Goal: Information Seeking & Learning: Check status

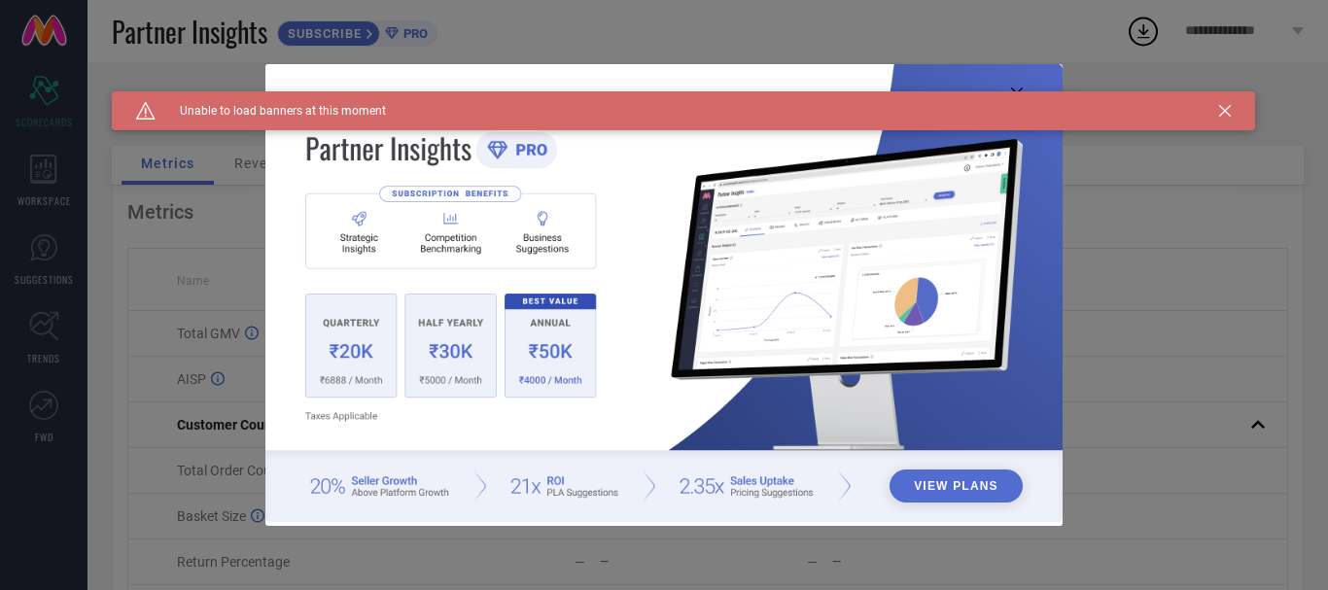
click at [1179, 297] on div "View Plans" at bounding box center [664, 295] width 1328 height 590
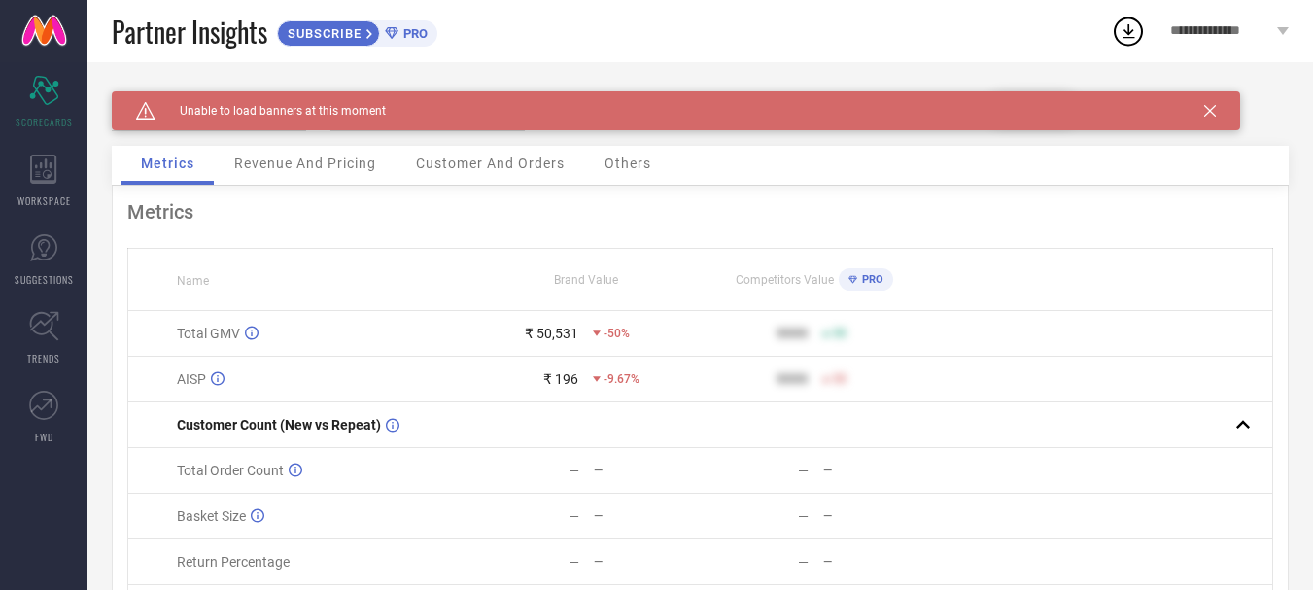
click at [1215, 110] on icon at bounding box center [1210, 111] width 12 height 12
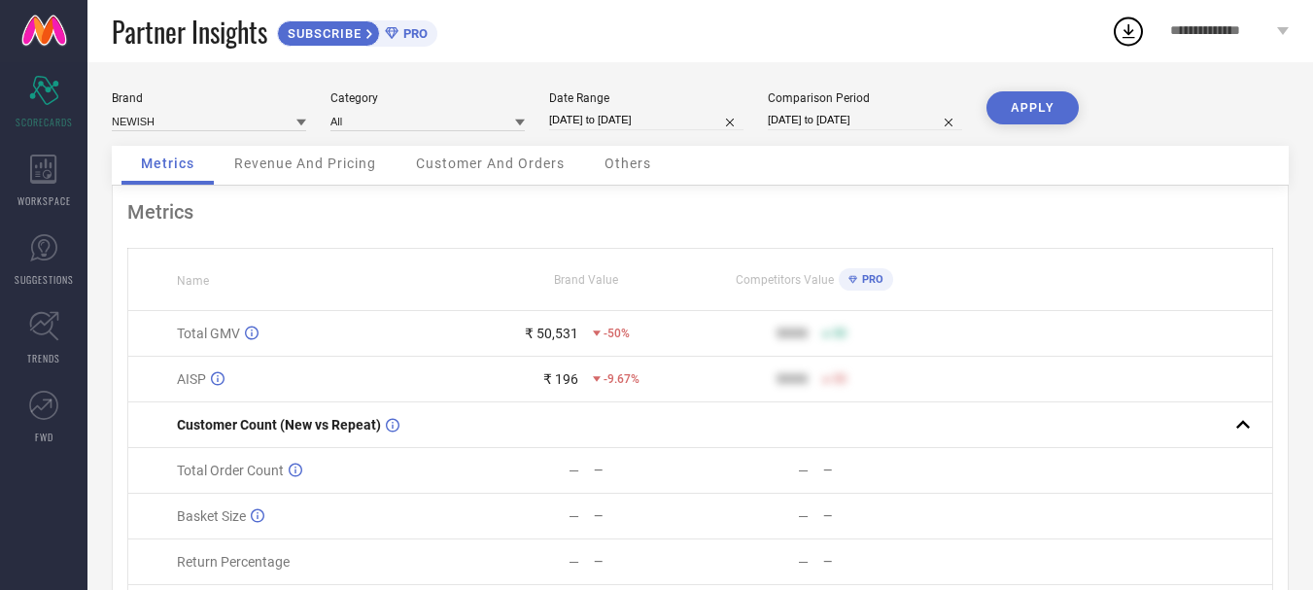
click at [1274, 39] on div "**********" at bounding box center [1229, 31] width 167 height 62
click at [763, 210] on div "Metrics" at bounding box center [700, 211] width 1146 height 23
click at [540, 115] on div "Brand NEWISH Category All Date Range [DATE] to [DATE] Comparison Period [DATE] …" at bounding box center [700, 118] width 1177 height 54
select select "8"
select select "2025"
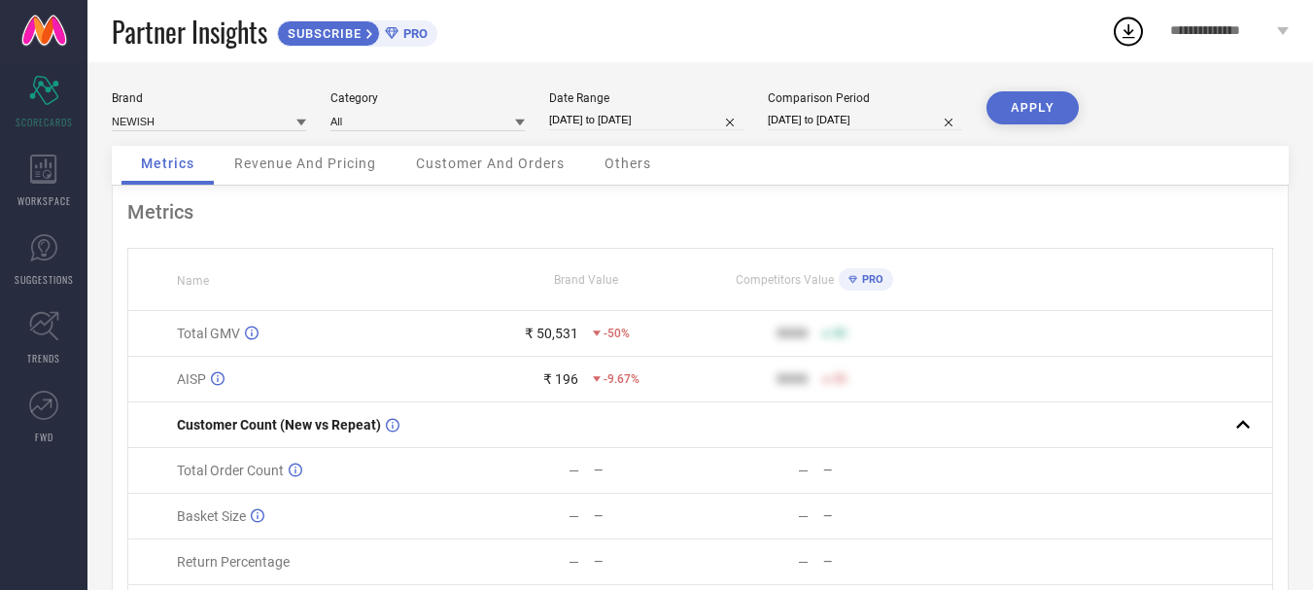
select select "9"
select select "2025"
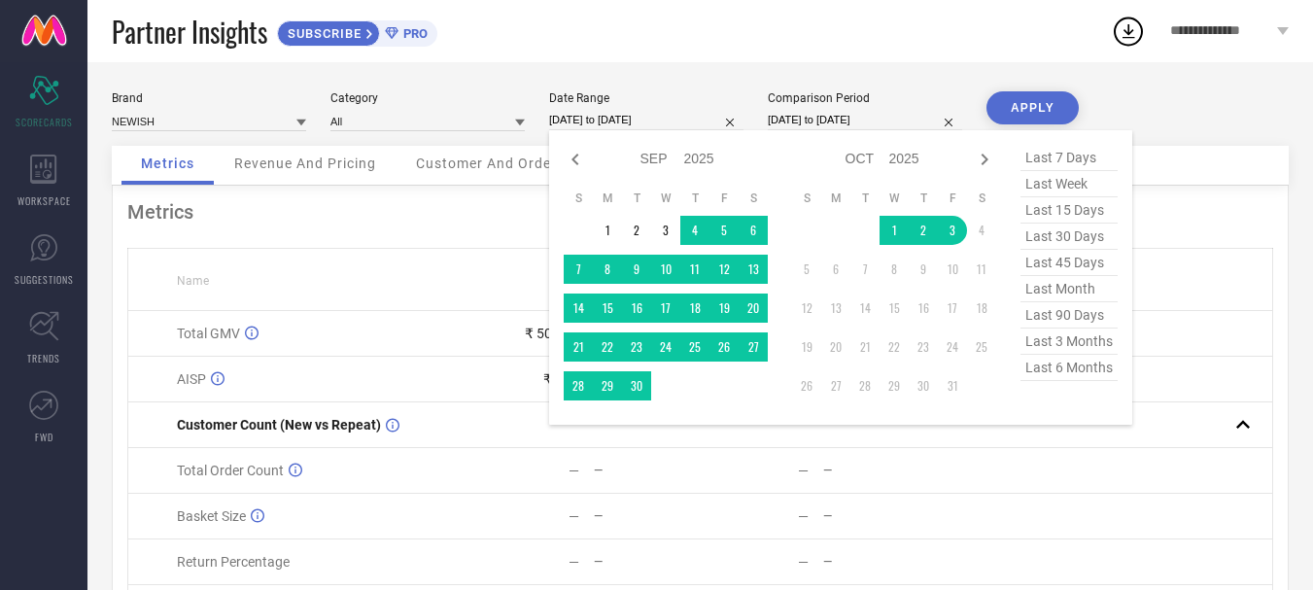
click at [566, 117] on input "[DATE] to [DATE]" at bounding box center [646, 120] width 194 height 20
click at [586, 156] on icon at bounding box center [575, 159] width 23 height 23
select select "7"
select select "2025"
select select "8"
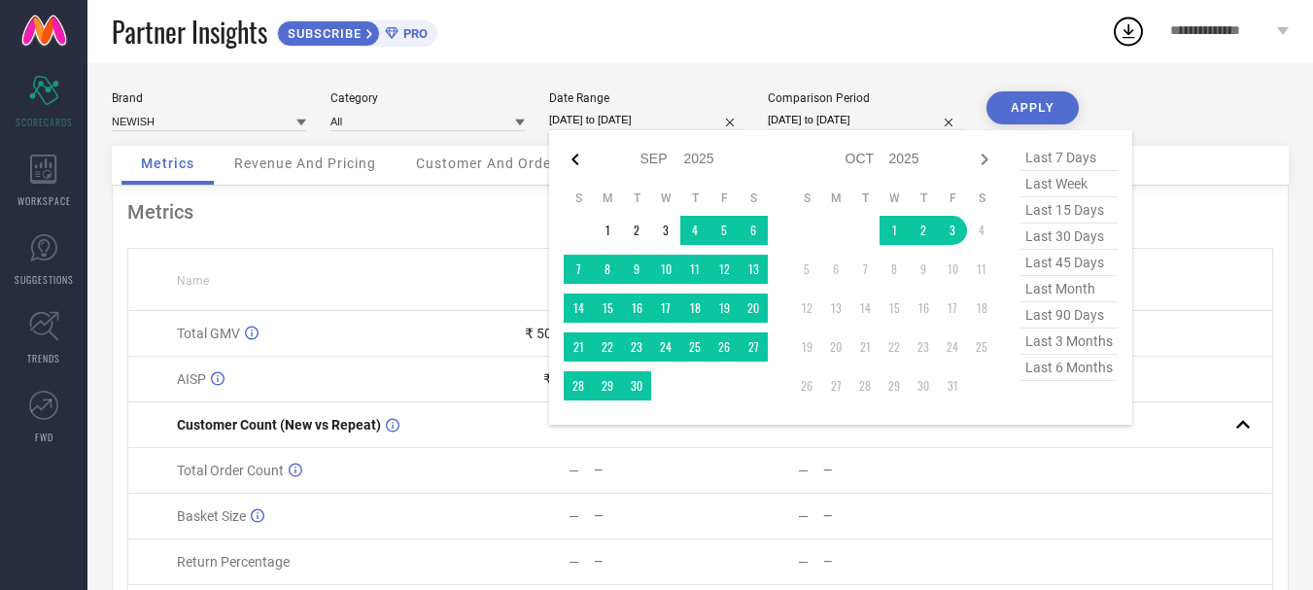
select select "2025"
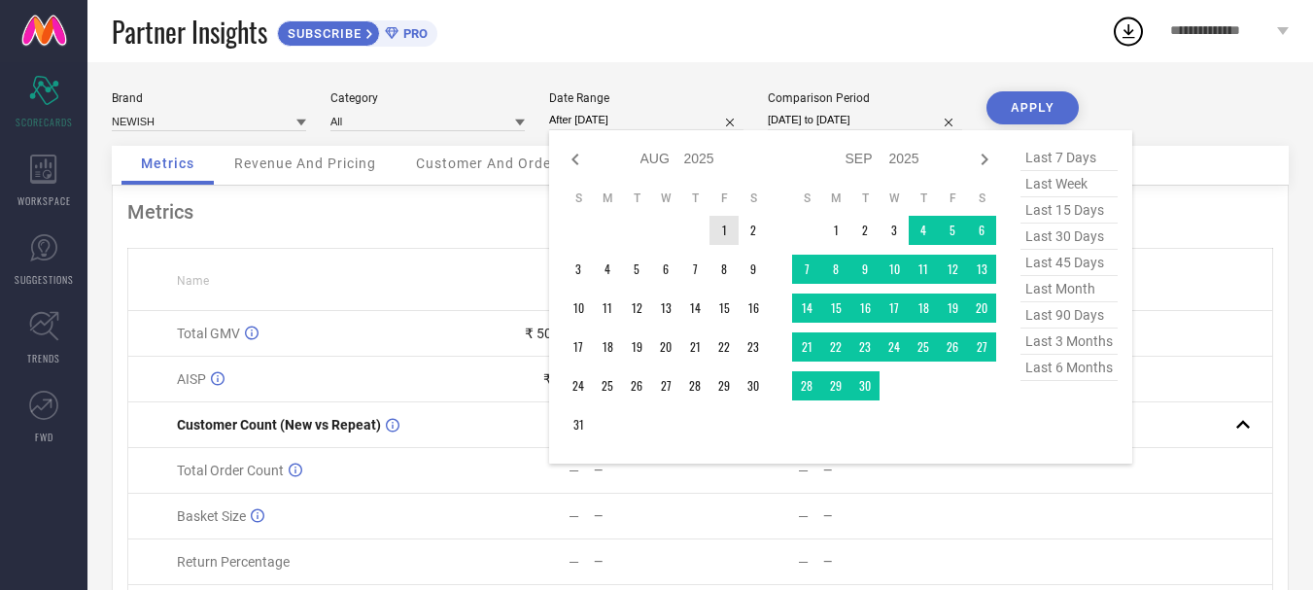
click at [714, 229] on td "1" at bounding box center [724, 230] width 29 height 29
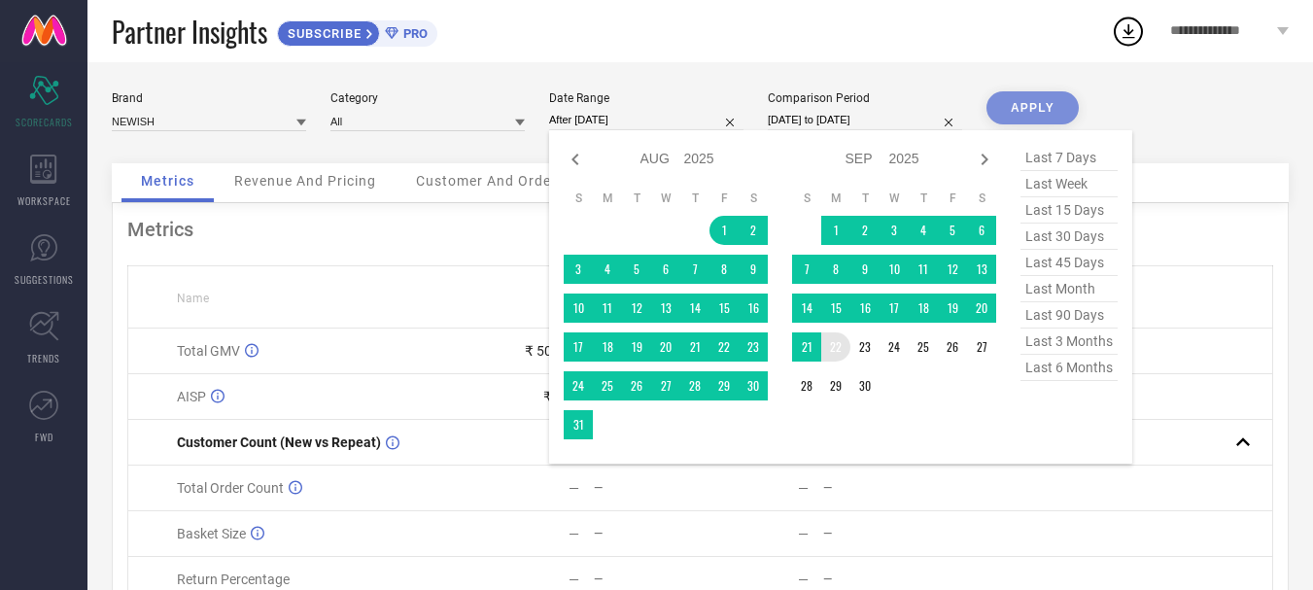
type input "[DATE] to [DATE]"
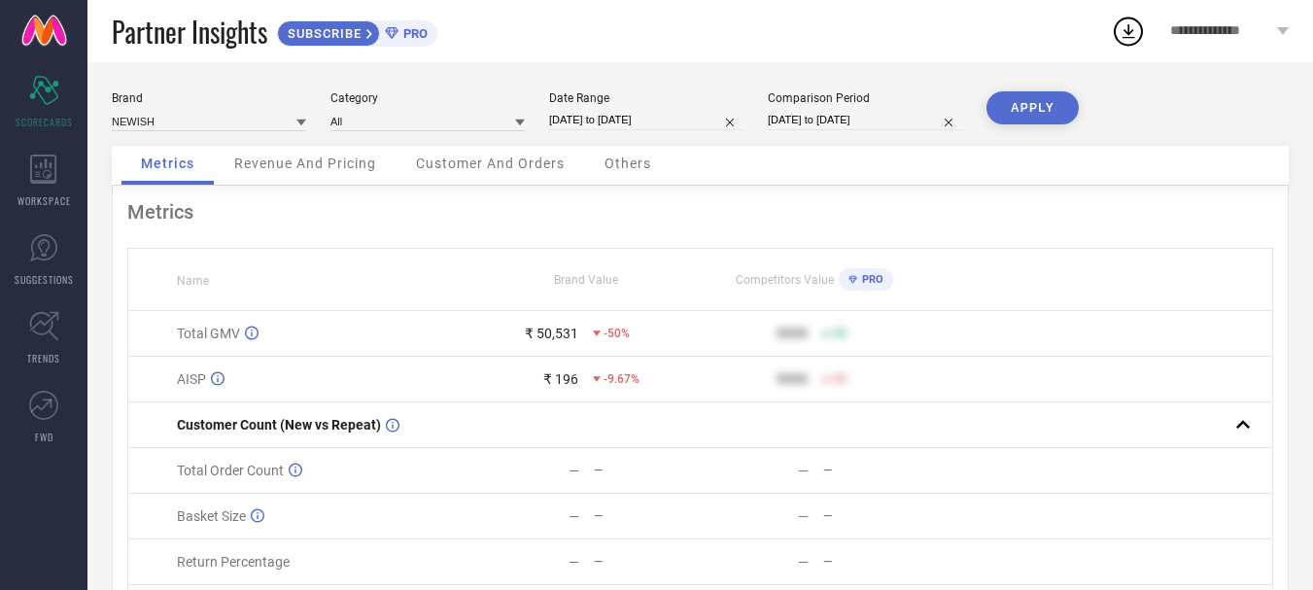
click at [1039, 110] on button "APPLY" at bounding box center [1033, 107] width 92 height 33
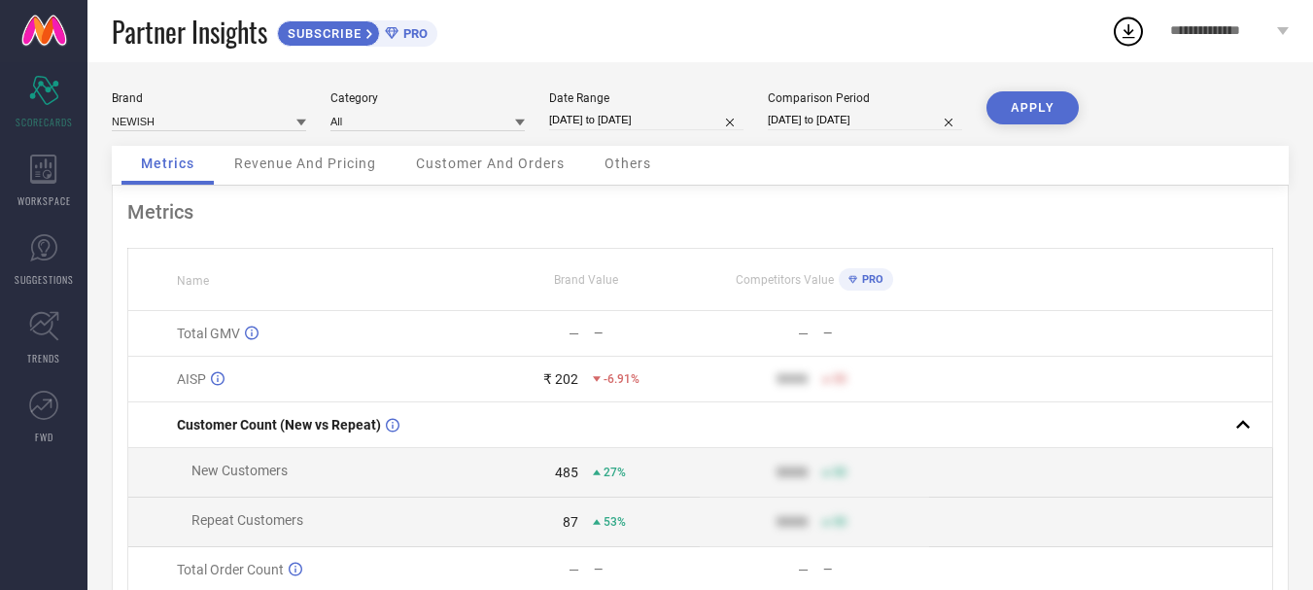
click at [1216, 37] on span "**********" at bounding box center [1221, 31] width 102 height 17
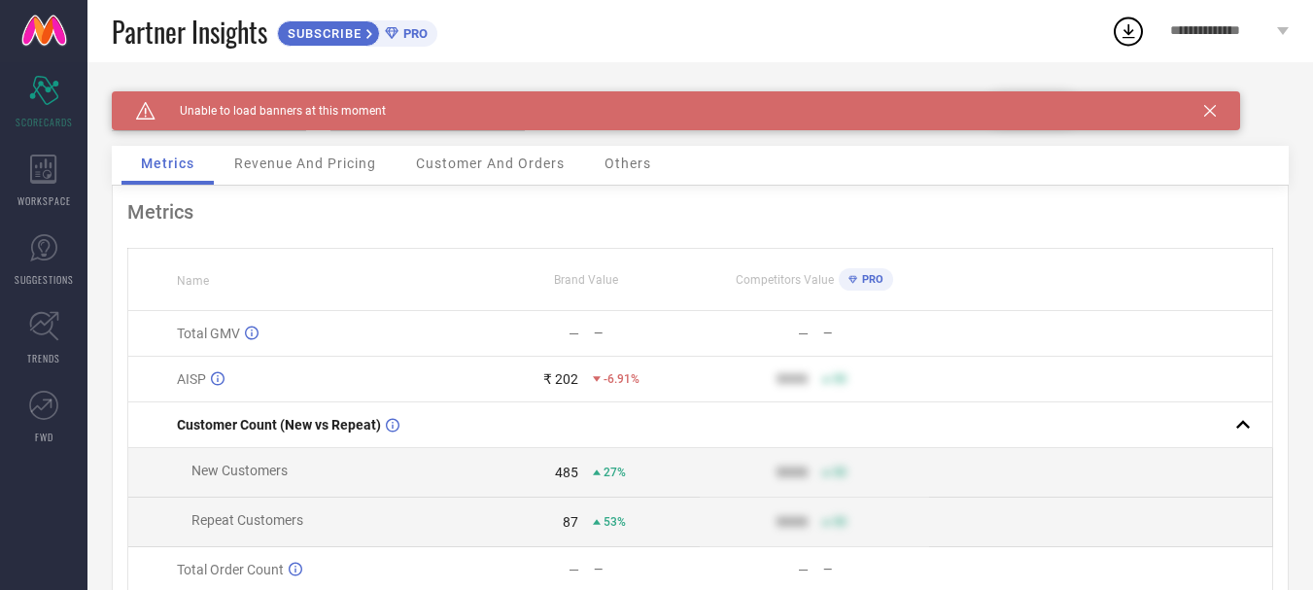
click at [885, 32] on div "Partner Insights SUBSCRIBE PRO" at bounding box center [611, 31] width 999 height 62
click at [46, 157] on icon at bounding box center [43, 169] width 27 height 29
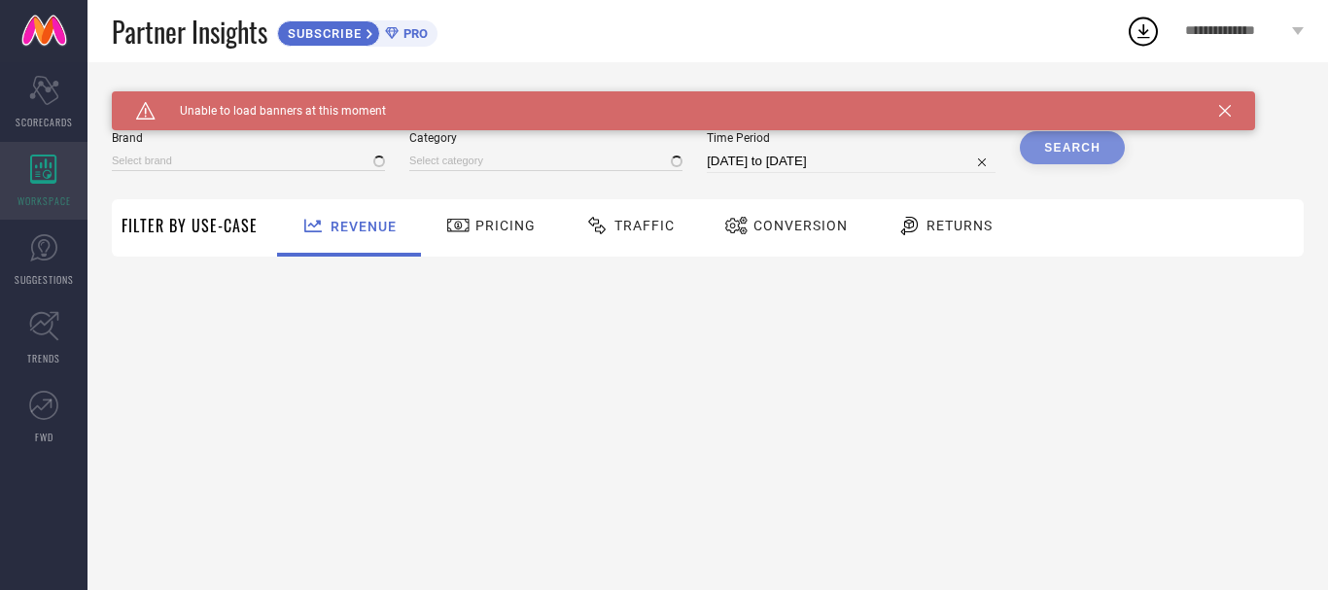
type input "NEWISH"
type input "All"
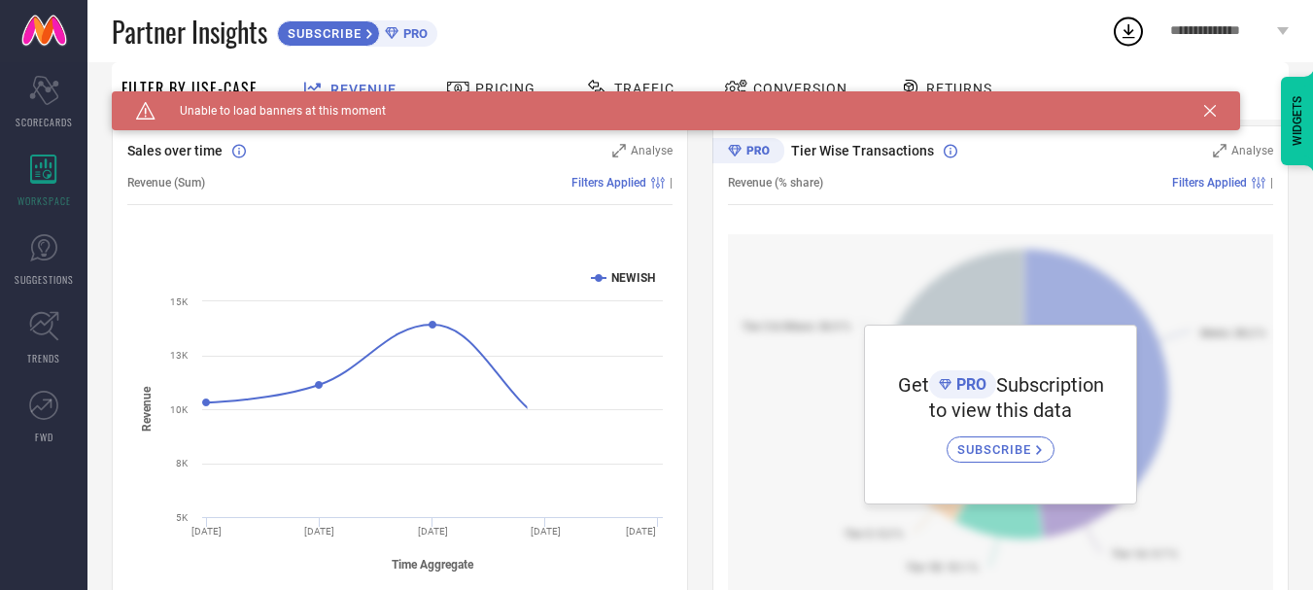
scroll to position [194, 0]
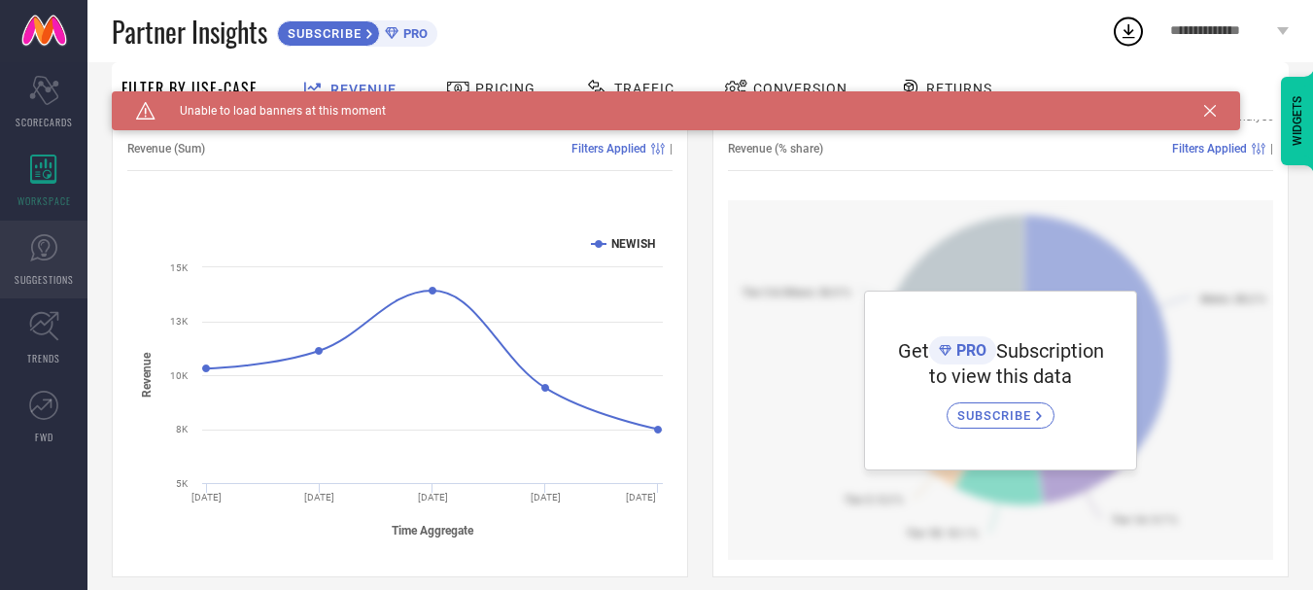
click at [39, 245] on icon at bounding box center [44, 247] width 12 height 17
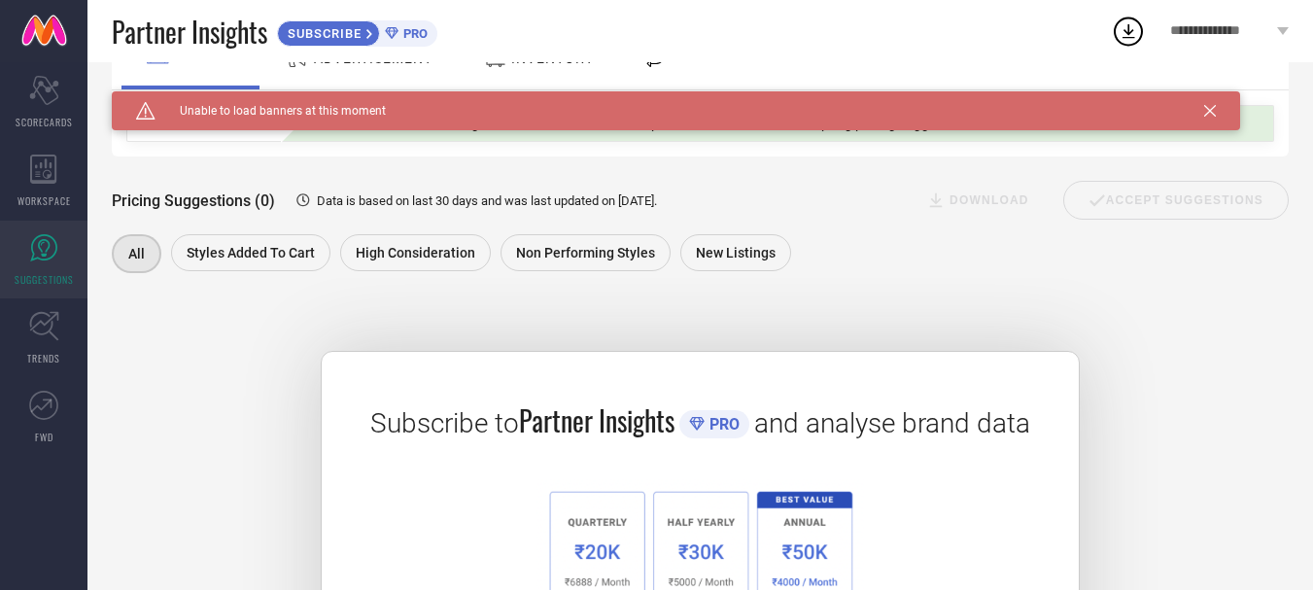
scroll to position [292, 0]
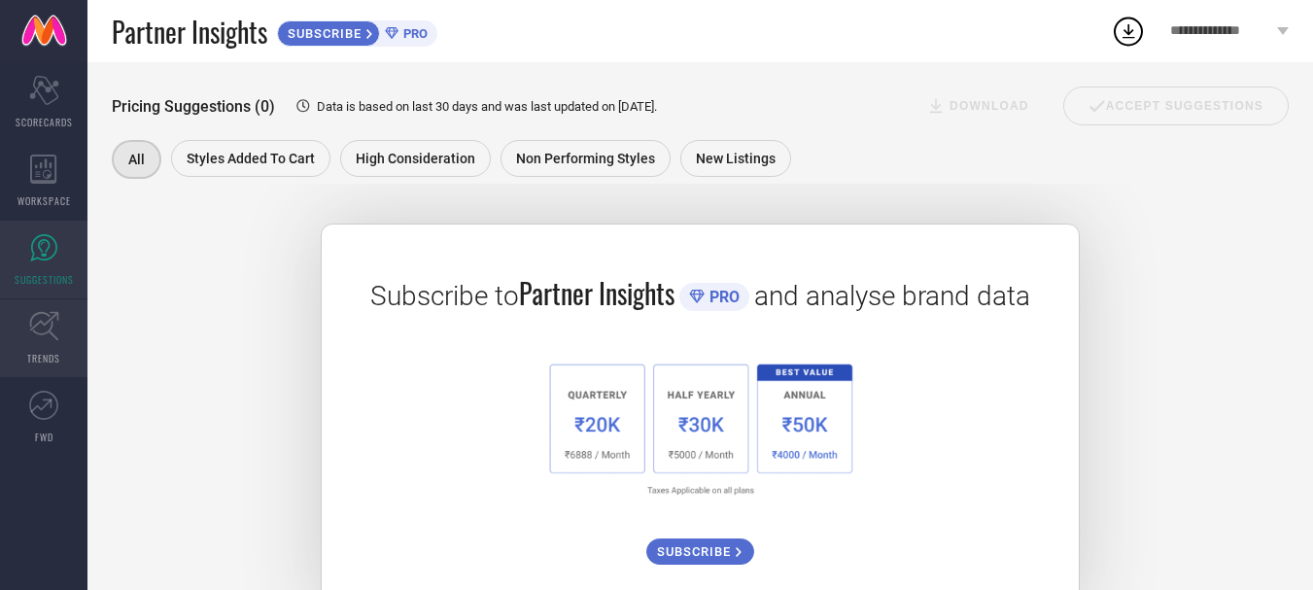
click at [34, 333] on icon at bounding box center [44, 326] width 30 height 30
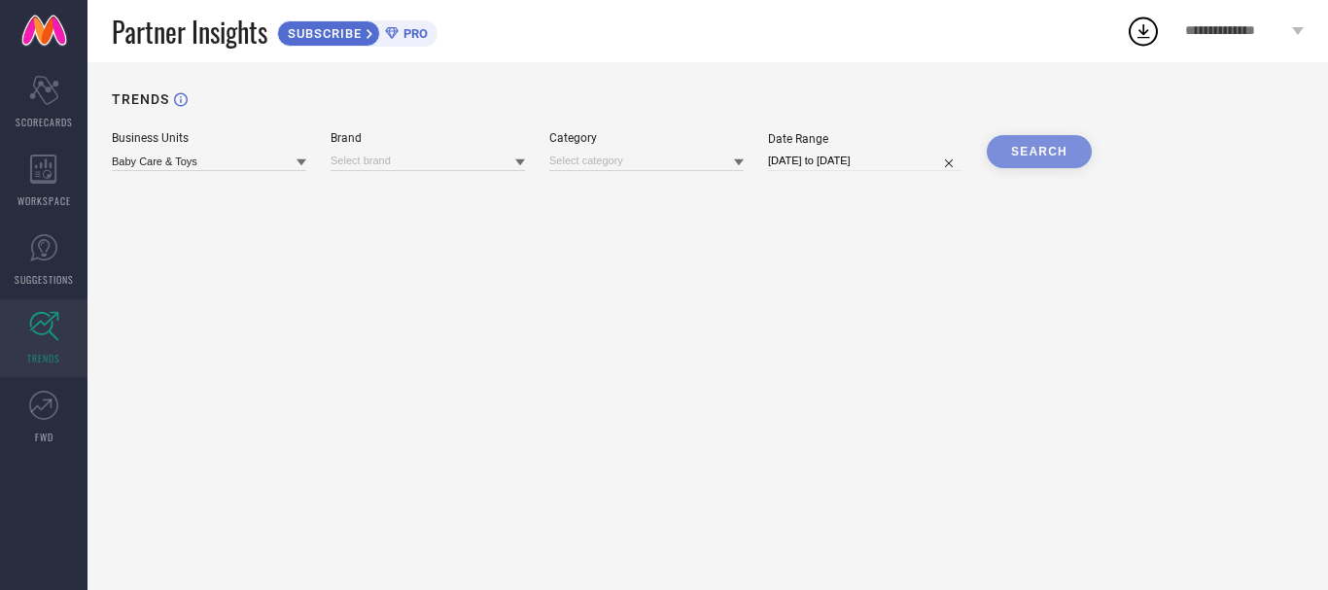
click at [388, 144] on div "Brand" at bounding box center [428, 138] width 194 height 14
click at [400, 168] on input at bounding box center [428, 161] width 194 height 20
click at [410, 193] on span "No results found" at bounding box center [428, 187] width 194 height 33
click at [556, 191] on div "TRENDS Business Units Baby Care & Toys Brand No results found Category Date Ran…" at bounding box center [707, 326] width 1240 height 528
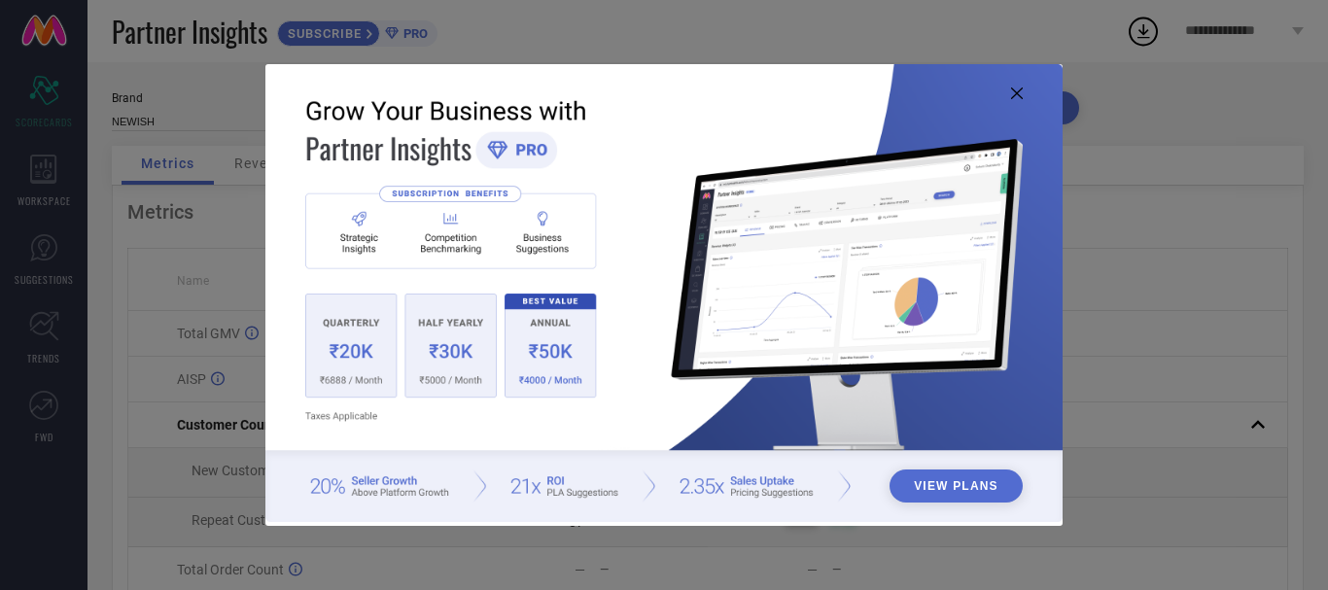
click at [1018, 95] on icon at bounding box center [1017, 93] width 12 height 12
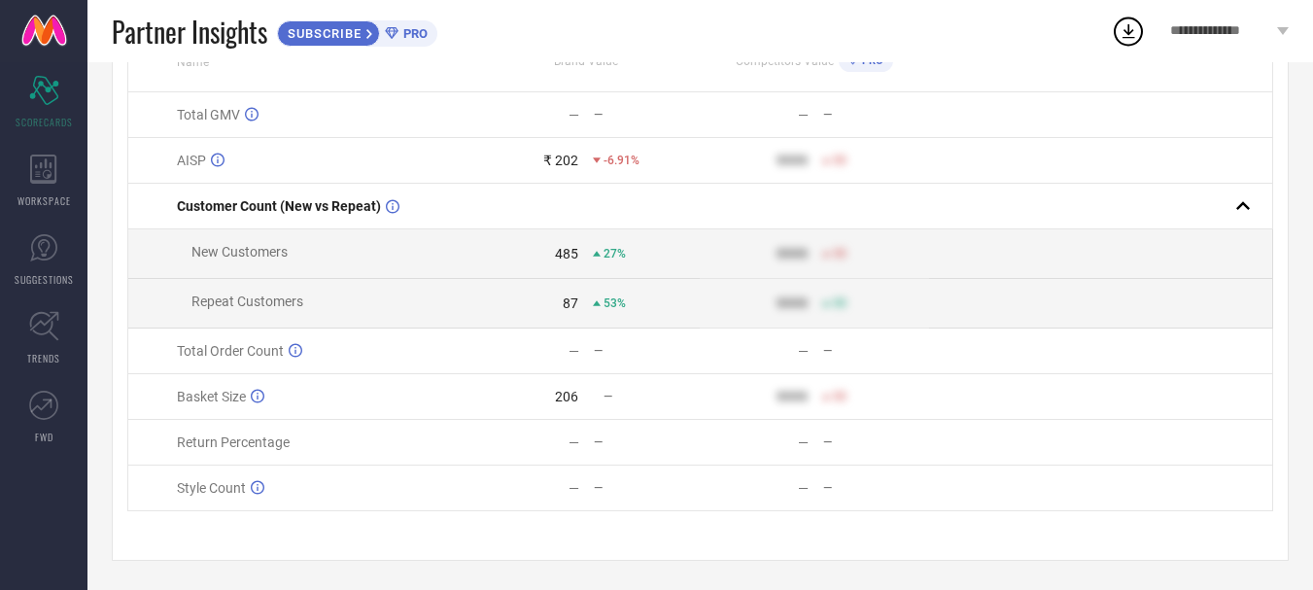
scroll to position [228, 0]
